Goal: Information Seeking & Learning: Learn about a topic

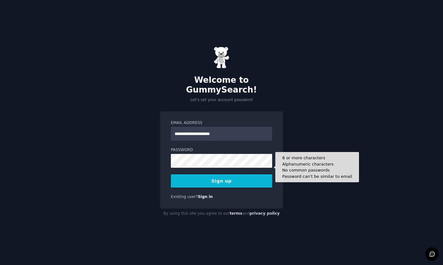
type input "**********"
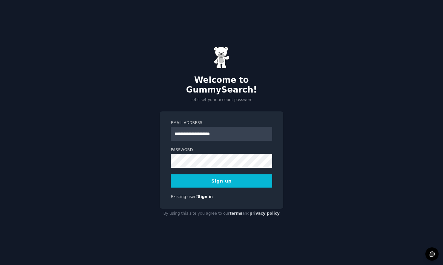
click at [212, 187] on button "Sign up" at bounding box center [221, 180] width 101 height 13
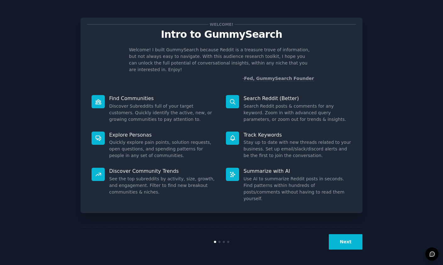
click at [345, 249] on button "Next" at bounding box center [345, 241] width 34 height 15
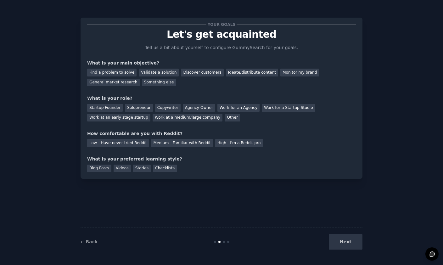
click at [345, 249] on div "Next" at bounding box center [315, 241] width 94 height 15
click at [345, 244] on div "Next" at bounding box center [315, 241] width 94 height 15
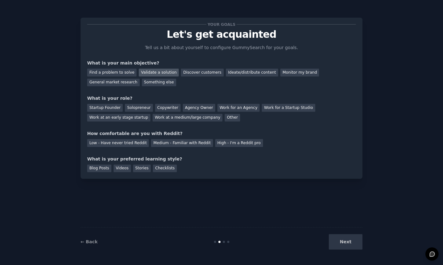
click at [164, 74] on div "Validate a solution" at bounding box center [159, 73] width 40 height 8
click at [184, 109] on div "Agency Owner" at bounding box center [199, 108] width 32 height 8
click at [173, 142] on div "Medium - Familiar with Reddit" at bounding box center [182, 143] width 62 height 8
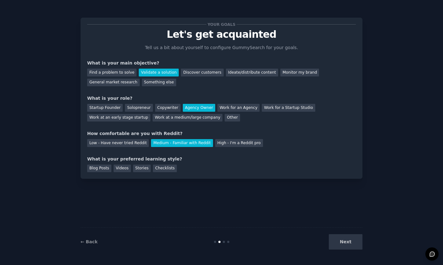
click at [352, 249] on div "Next" at bounding box center [315, 241] width 94 height 15
click at [168, 167] on div "Checklists" at bounding box center [165, 168] width 24 height 8
click at [354, 249] on button "Next" at bounding box center [345, 241] width 34 height 15
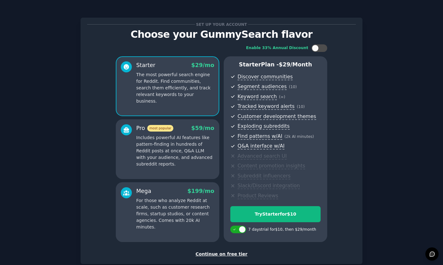
click at [238, 252] on div "Continue on free tier" at bounding box center [221, 253] width 268 height 7
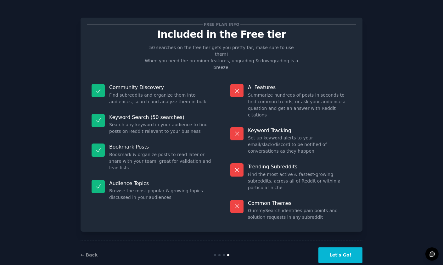
click at [336, 262] on button "Let's Go!" at bounding box center [340, 254] width 44 height 15
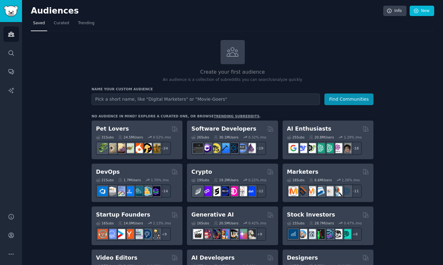
scroll to position [22, 0]
click at [223, 114] on link "trending subreddits" at bounding box center [236, 116] width 46 height 4
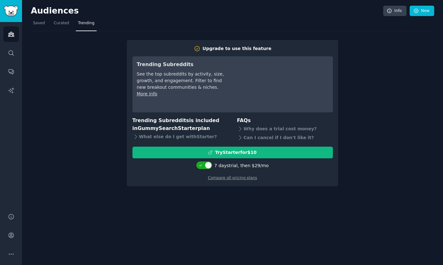
click at [13, 9] on img "Sidebar" at bounding box center [11, 11] width 14 height 11
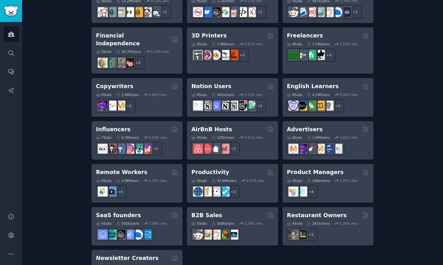
scroll to position [436, 0]
click at [211, 212] on h2 "B2B Sales" at bounding box center [206, 216] width 31 height 8
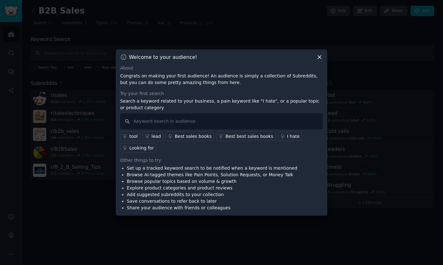
click at [319, 60] on icon at bounding box center [319, 57] width 7 height 7
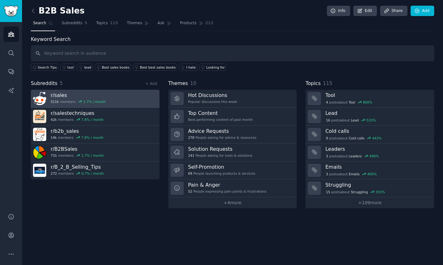
click at [87, 100] on div "1.7 % / month" at bounding box center [94, 101] width 22 height 4
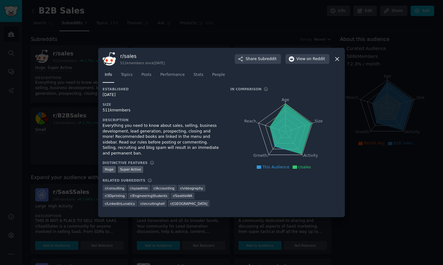
click at [337, 62] on icon at bounding box center [336, 59] width 7 height 7
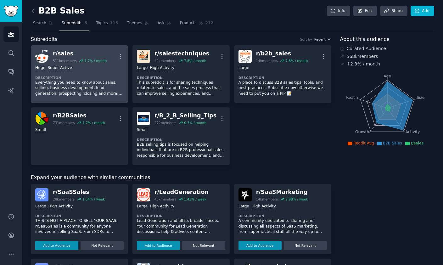
click at [90, 80] on p "Everything you need to know about sales, selling, business development, lead ge…" at bounding box center [79, 88] width 88 height 17
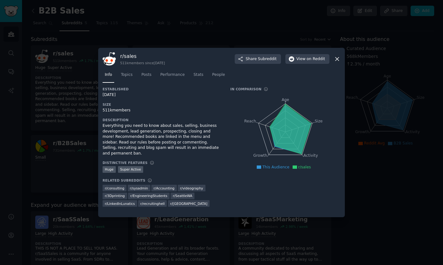
click at [337, 61] on icon at bounding box center [336, 58] width 3 height 3
